Goal: Task Accomplishment & Management: Manage account settings

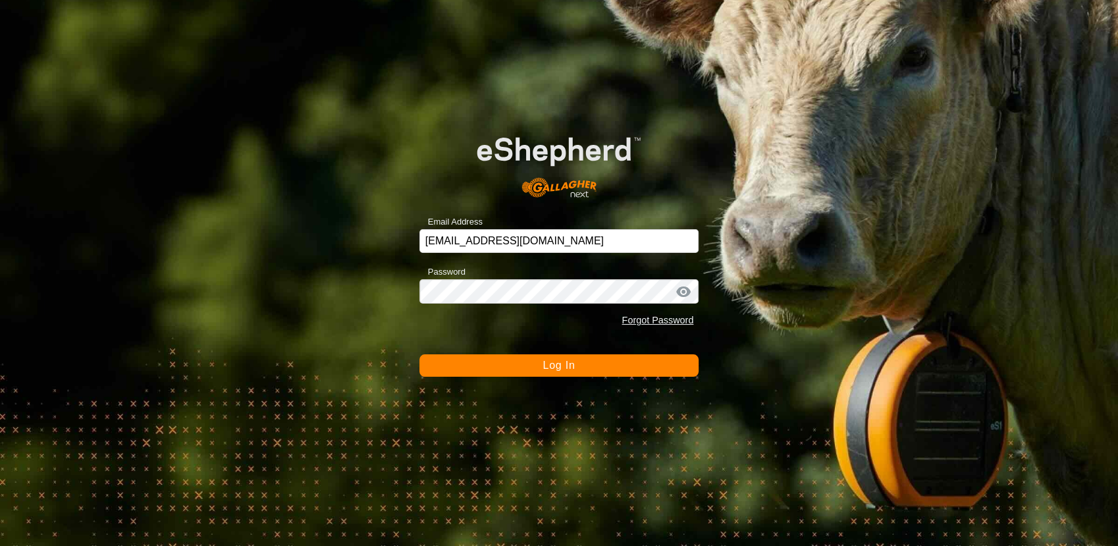
click at [510, 357] on button "Log In" at bounding box center [559, 365] width 280 height 22
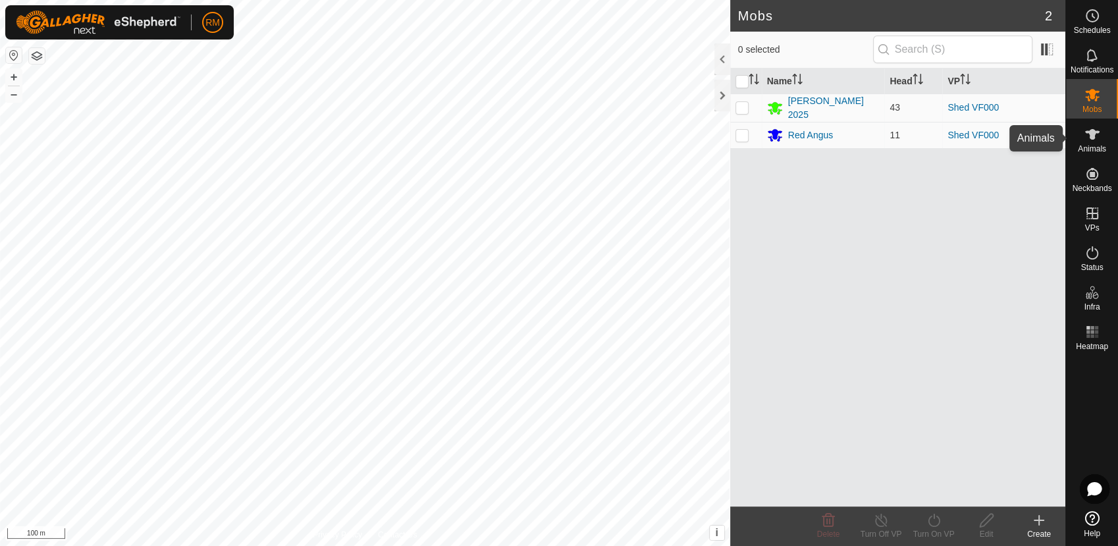
click at [1084, 143] on es-animals-svg-icon at bounding box center [1092, 134] width 24 height 21
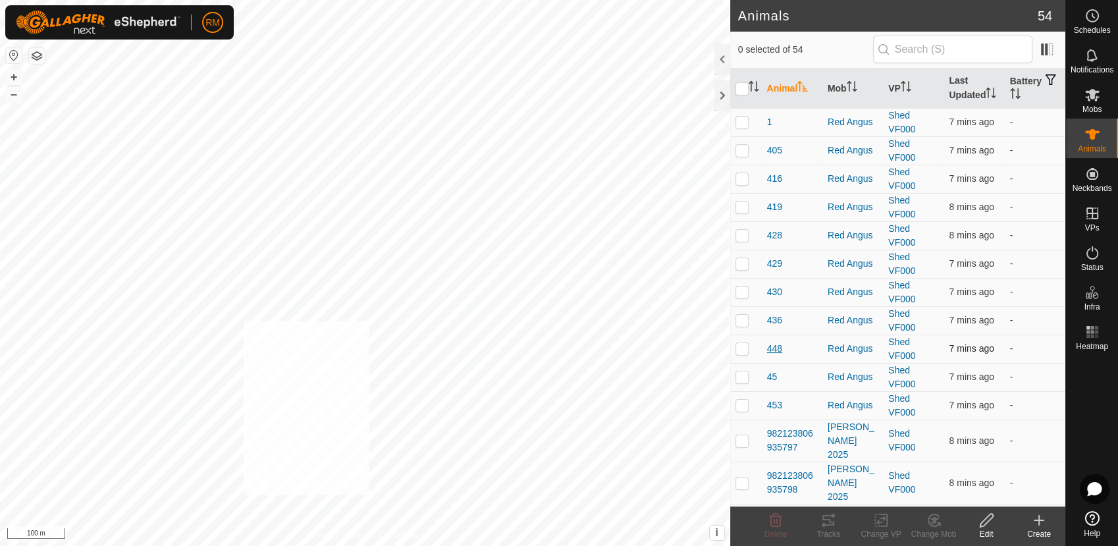
checkbox input "true"
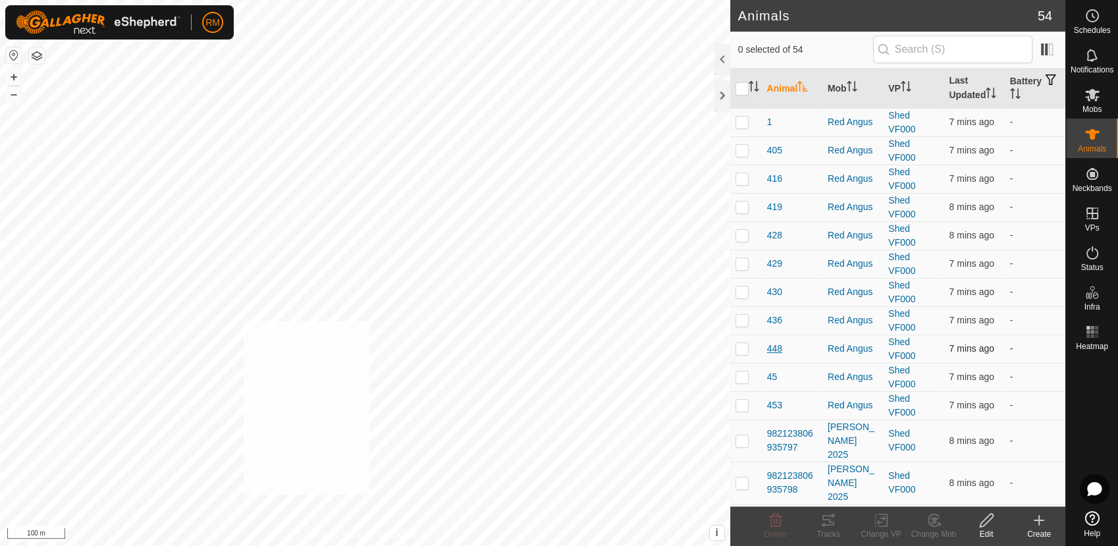
checkbox input "true"
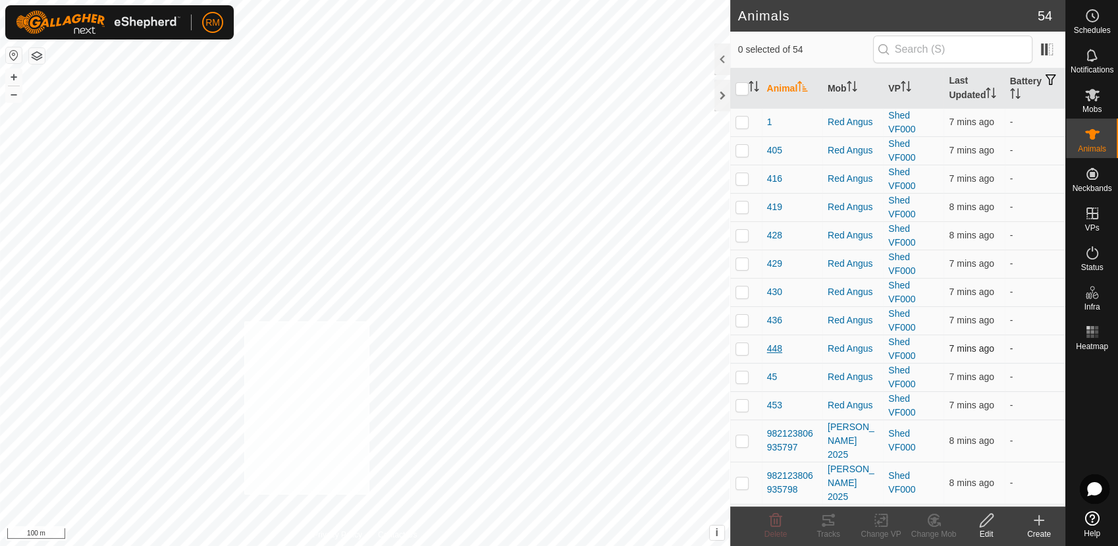
checkbox input "true"
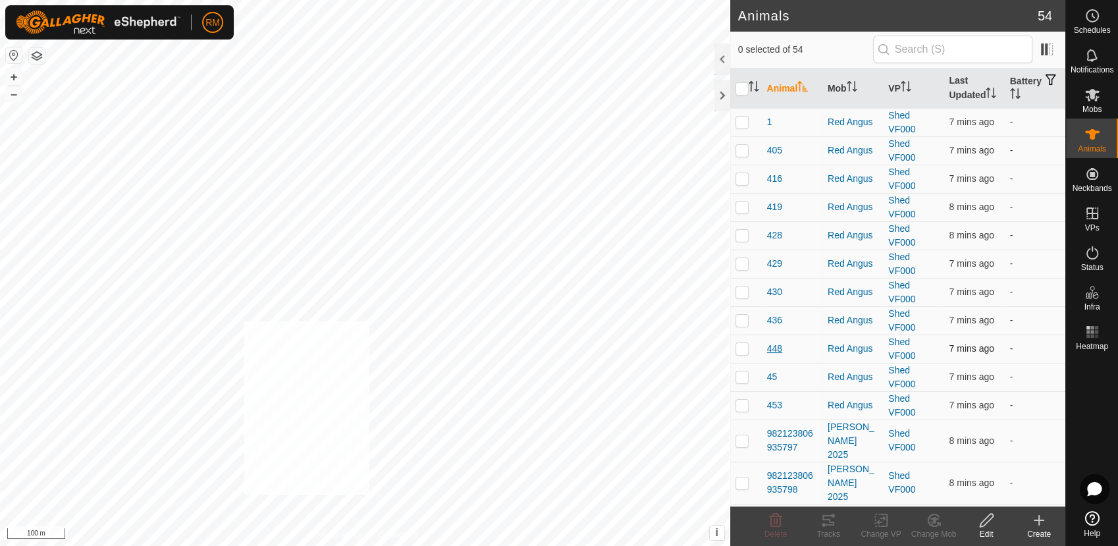
checkbox input "true"
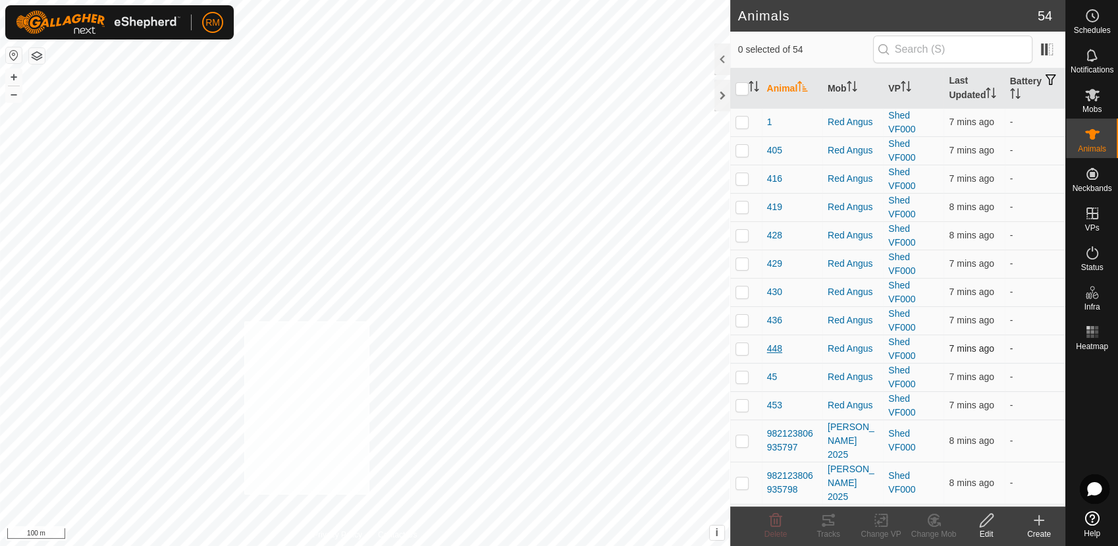
checkbox input "true"
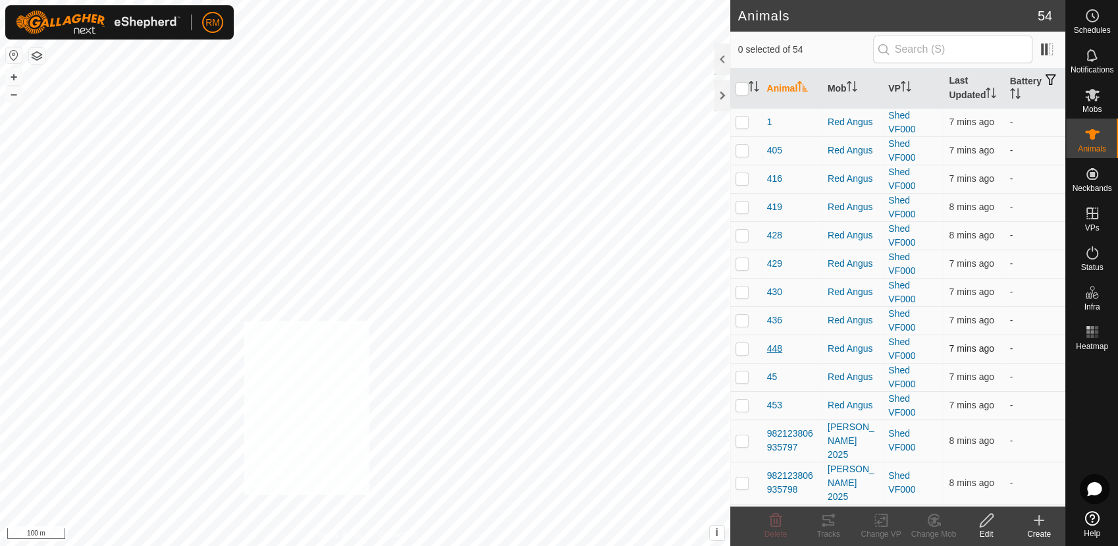
checkbox input "true"
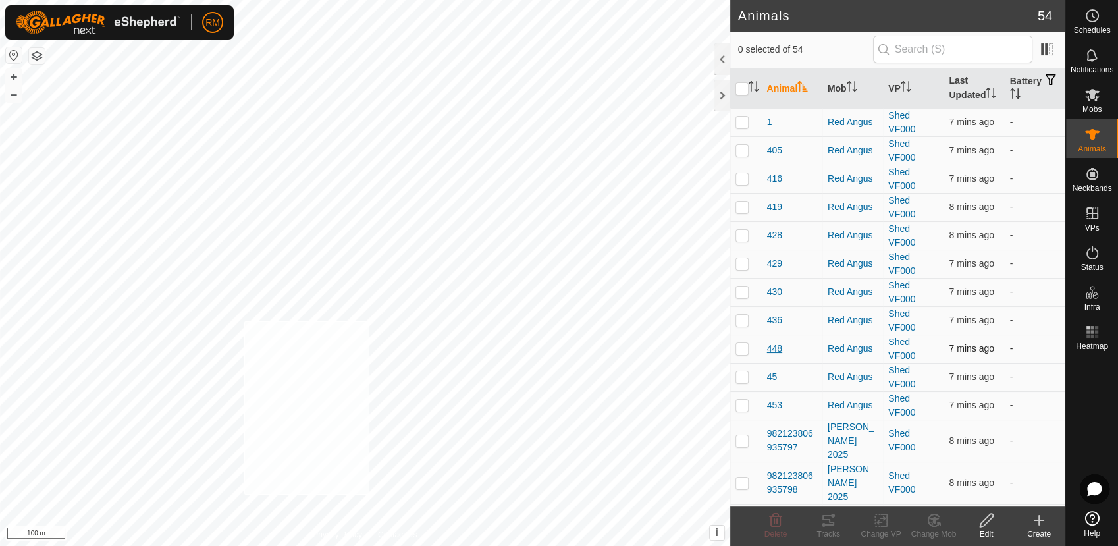
checkbox input "true"
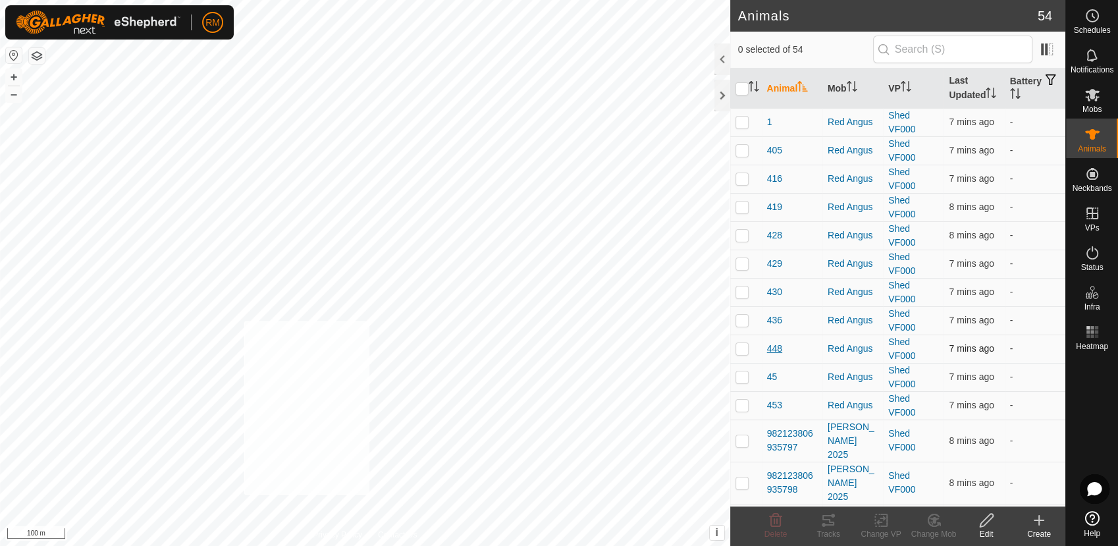
checkbox input "true"
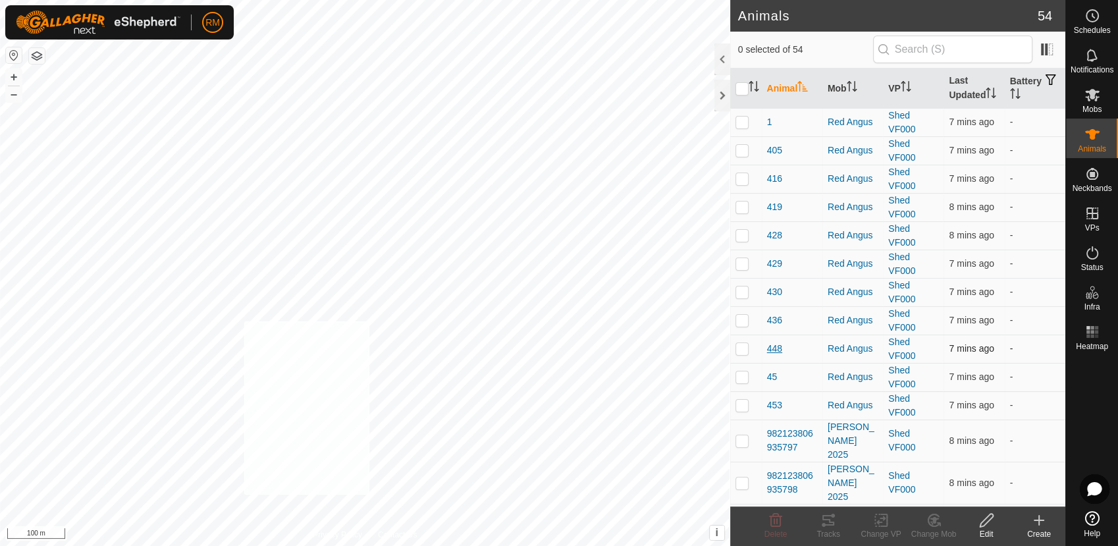
checkbox input "true"
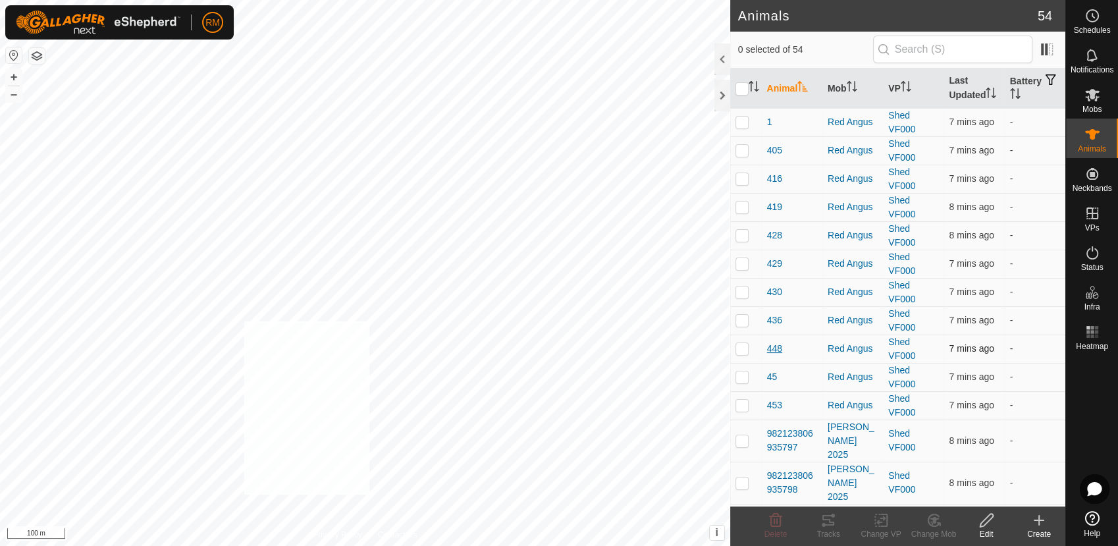
checkbox input "true"
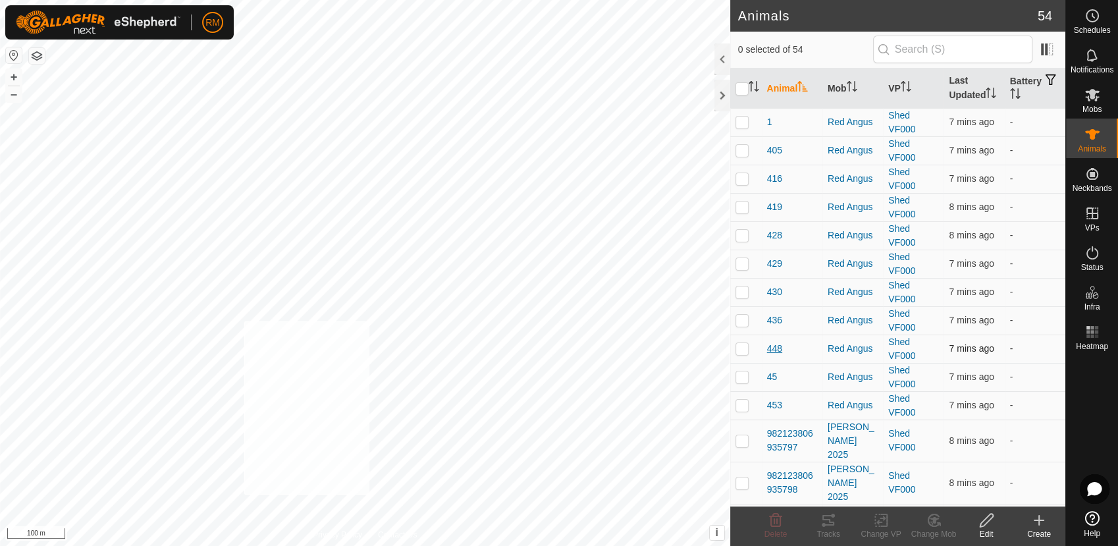
checkbox input "true"
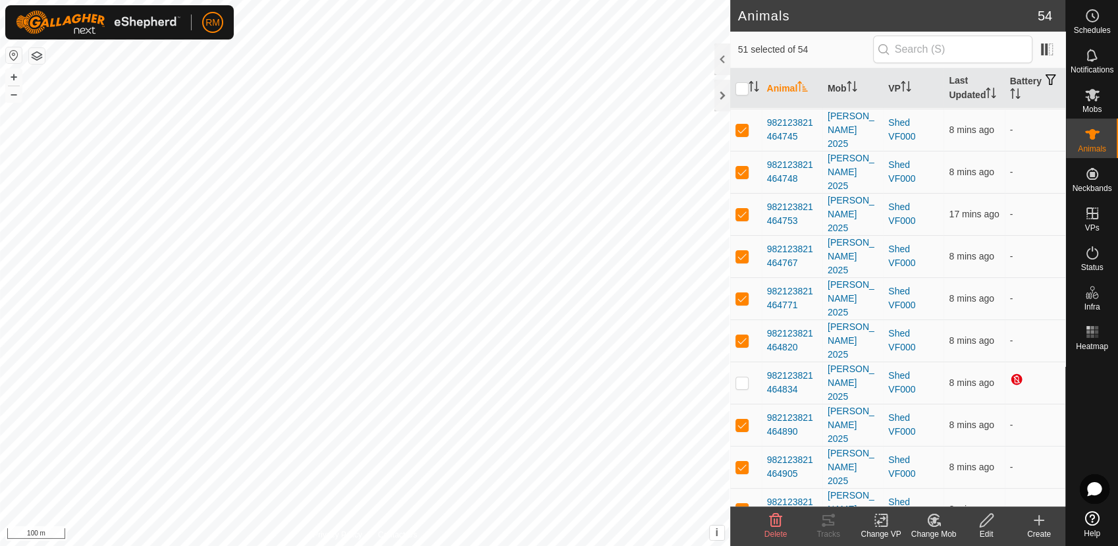
scroll to position [565, 0]
click at [733, 360] on td at bounding box center [746, 381] width 32 height 42
checkbox input "false"
click at [742, 544] on p-checkbox at bounding box center [741, 549] width 13 height 11
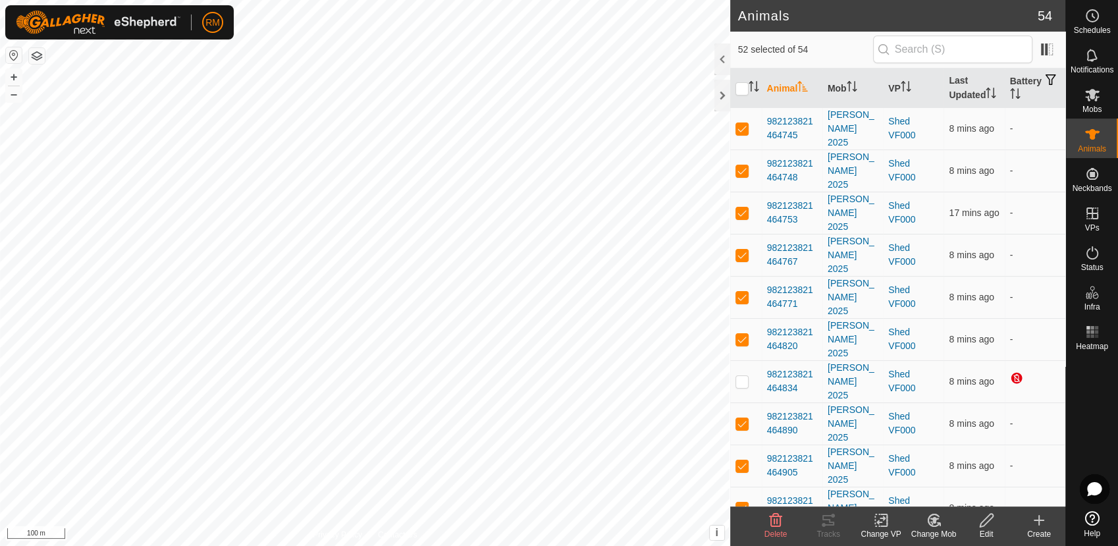
click at [742, 544] on p-checkbox at bounding box center [741, 549] width 13 height 11
checkbox input "false"
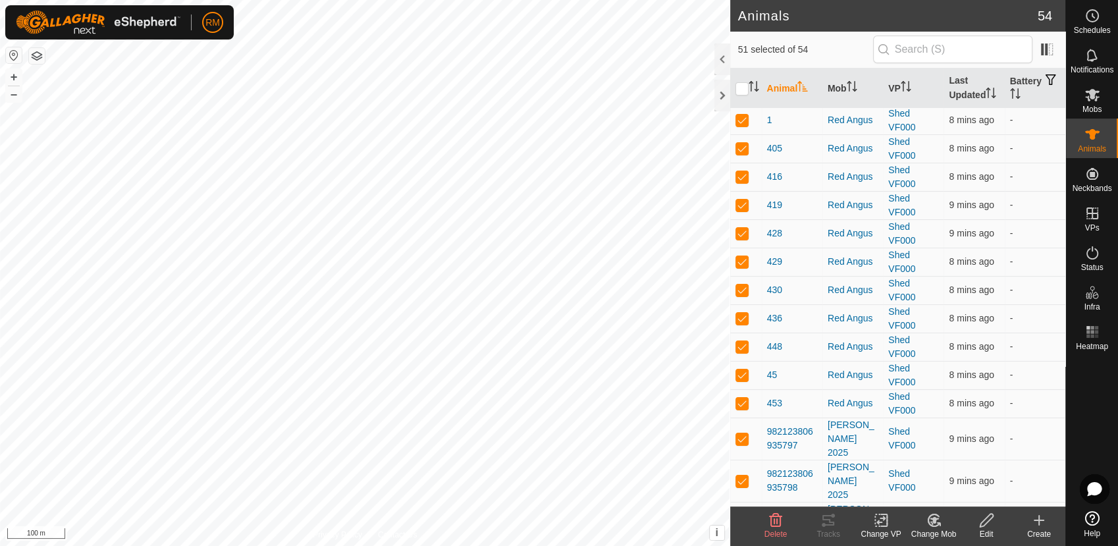
scroll to position [0, 0]
